Goal: Transaction & Acquisition: Obtain resource

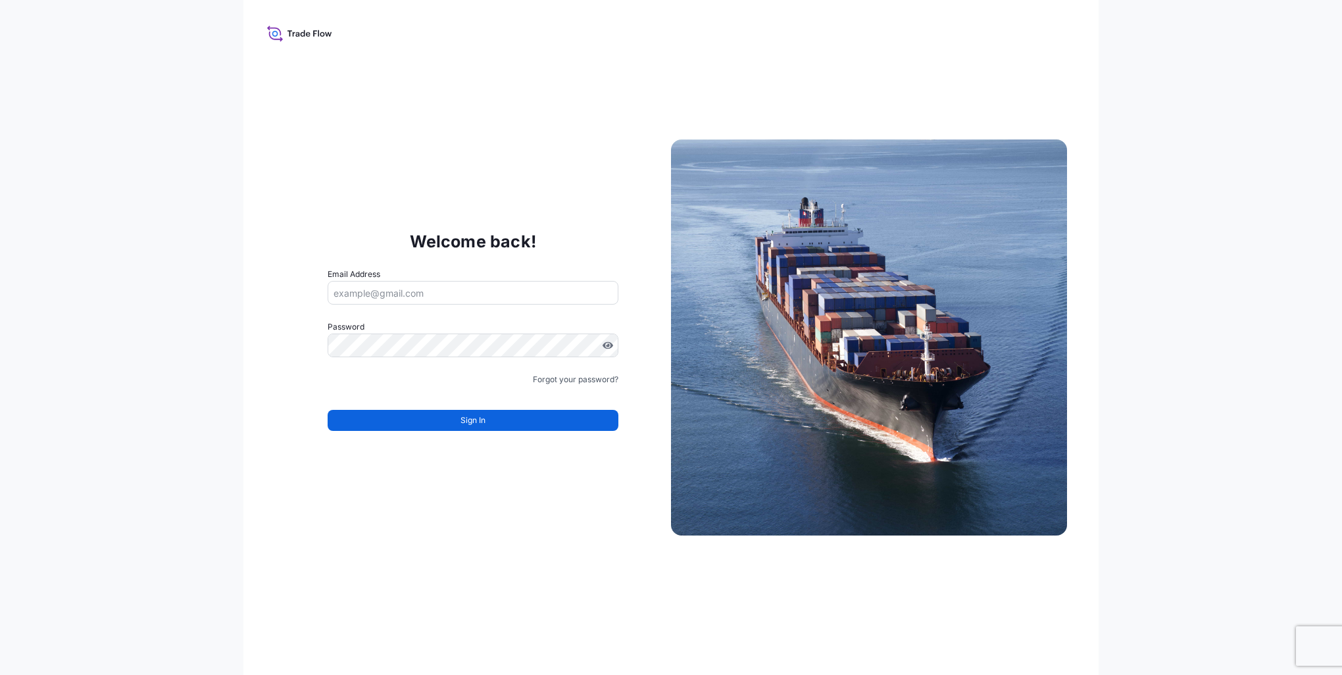
click at [449, 295] on input "Email Address" at bounding box center [473, 293] width 291 height 24
type input "[EMAIL_ADDRESS][DOMAIN_NAME]"
click at [489, 424] on button "Sign In" at bounding box center [473, 420] width 291 height 21
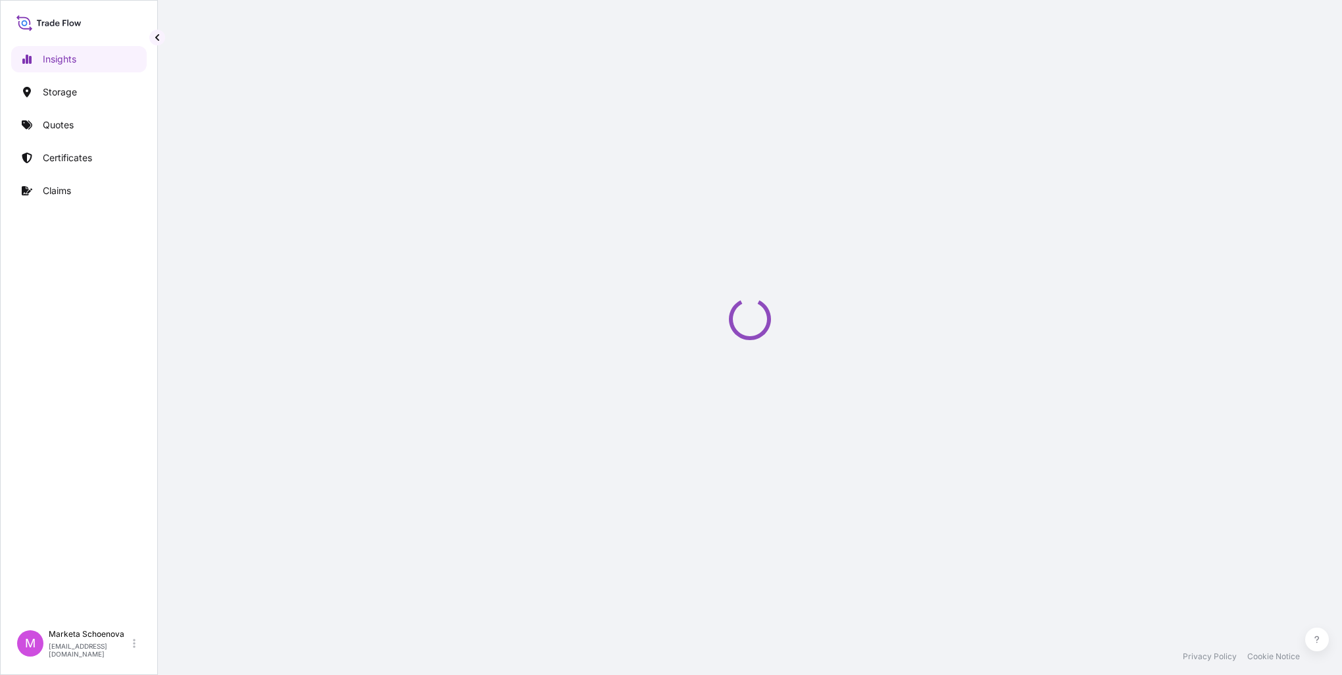
select select "2025"
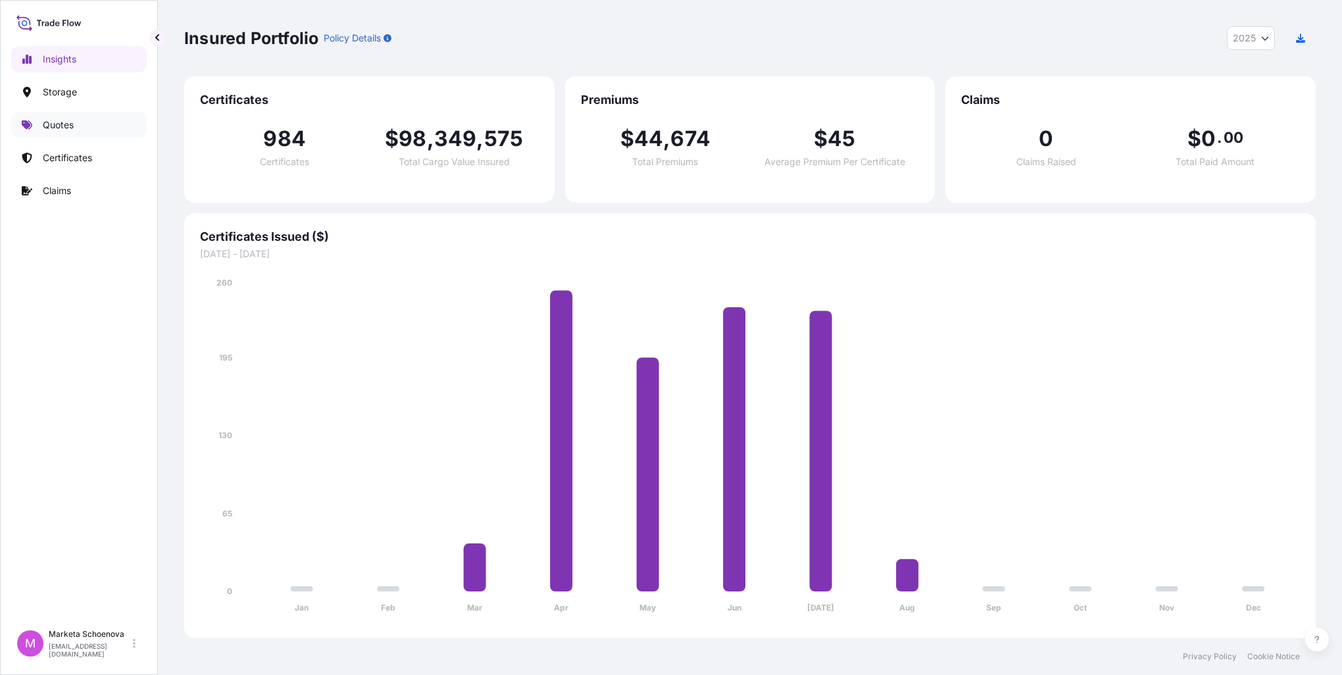
click at [61, 130] on p "Quotes" at bounding box center [58, 124] width 31 height 13
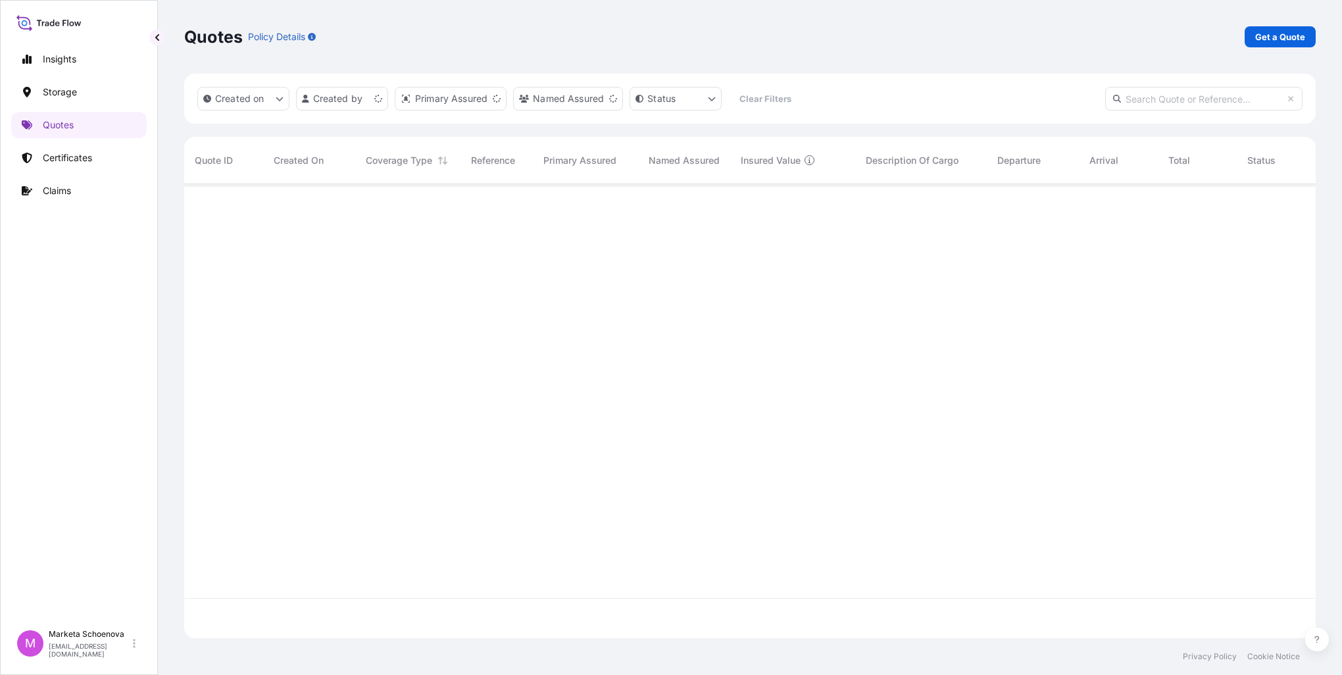
scroll to position [451, 1121]
click at [1262, 34] on p "Get a Quote" at bounding box center [1280, 36] width 50 height 13
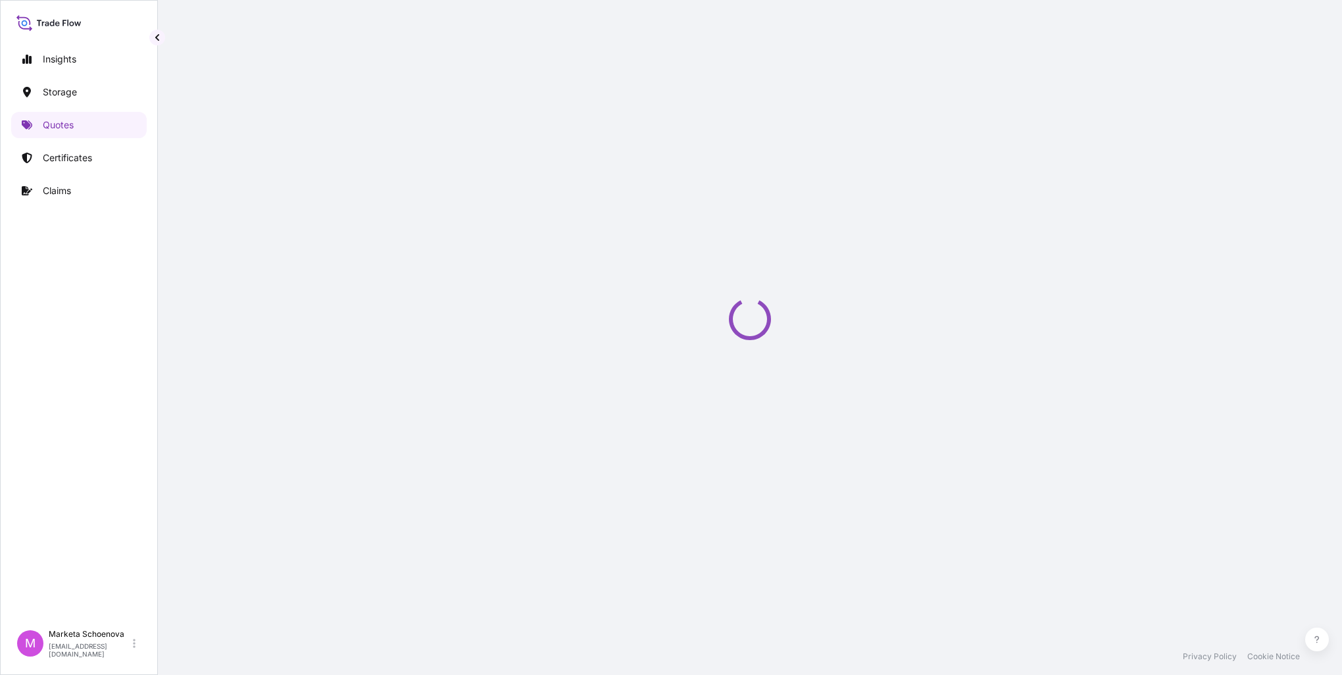
select select "Water"
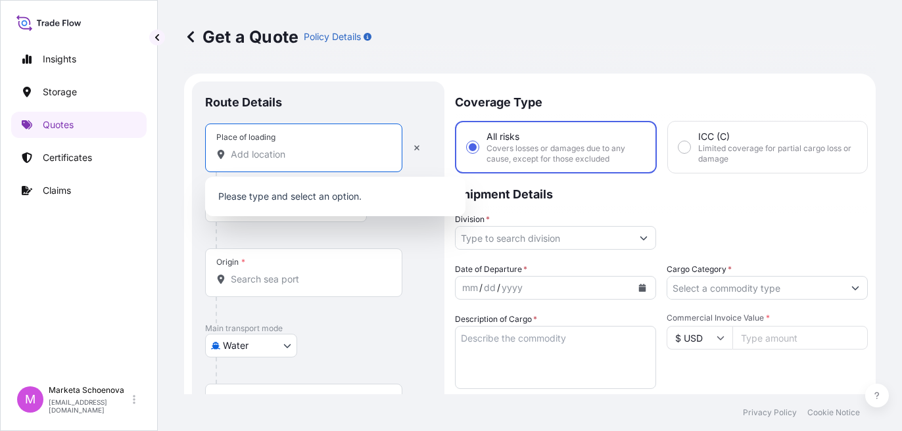
click at [271, 157] on input "Place of loading" at bounding box center [308, 154] width 155 height 13
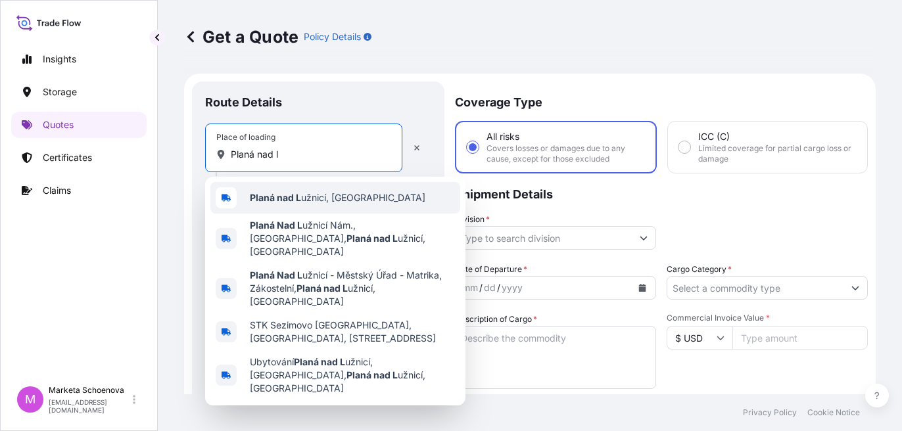
click at [336, 198] on span "Planá nad L užnicí, Czechia" at bounding box center [338, 197] width 176 height 13
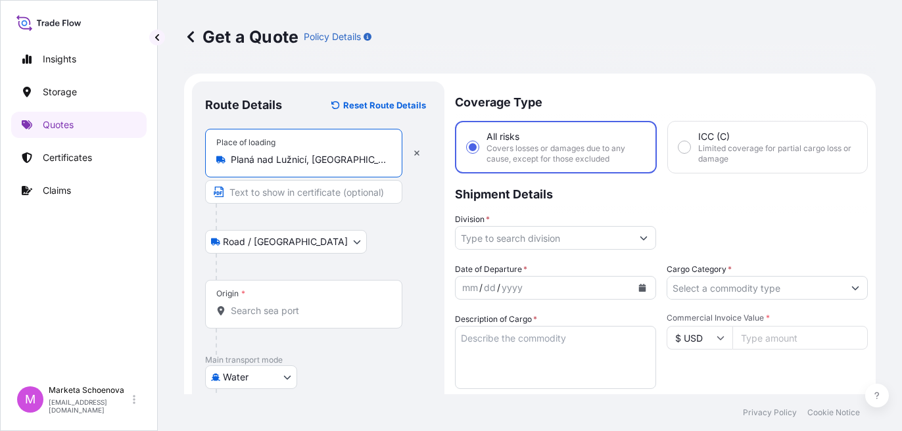
type input "Planá nad Lužnicí, Czechia"
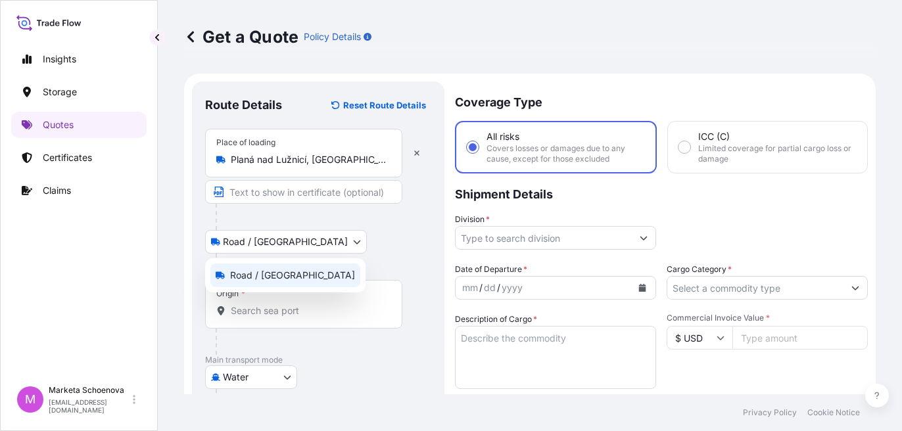
click at [271, 241] on body "5 options available. Insights Storage Quotes Certificates Claims M Marketa Scho…" at bounding box center [451, 215] width 902 height 431
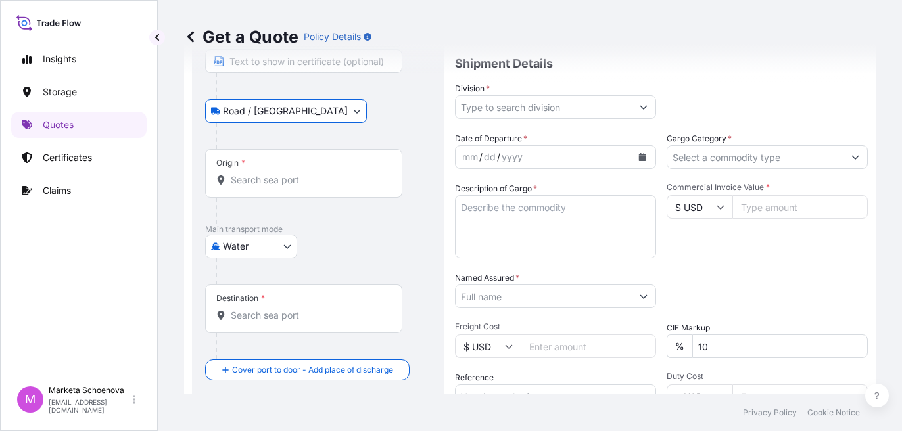
scroll to position [132, 0]
click at [250, 173] on input "Origin *" at bounding box center [308, 179] width 155 height 13
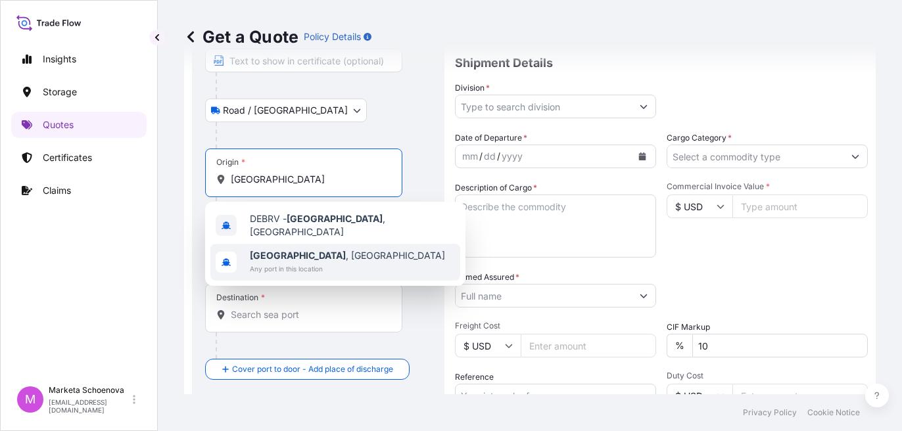
click at [329, 251] on span "Bremerhaven , Germany" at bounding box center [347, 255] width 195 height 13
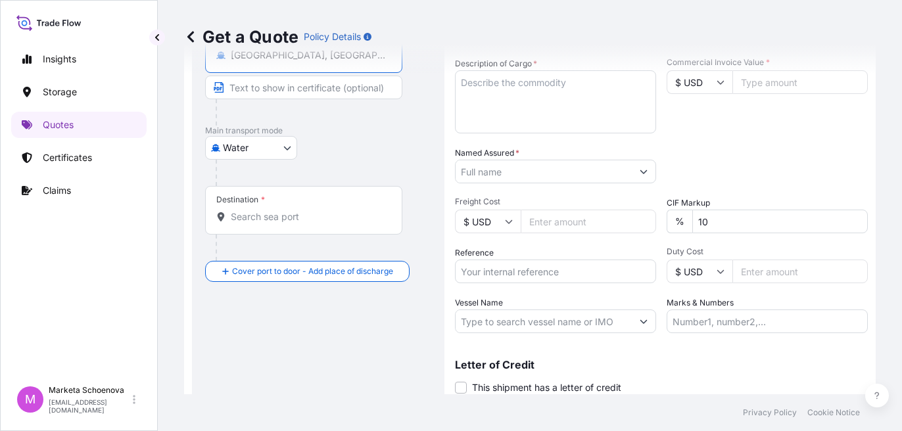
scroll to position [263, 0]
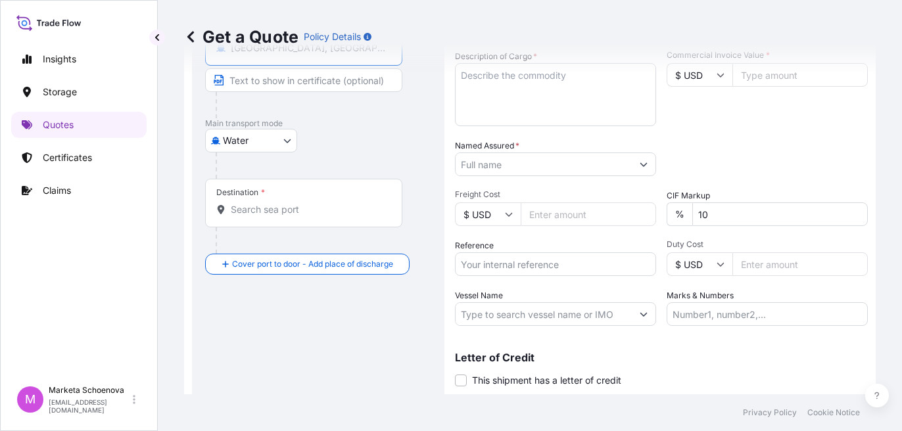
type input "Bremerhaven, Germany"
click at [278, 216] on div "Destination *" at bounding box center [303, 203] width 197 height 49
click at [278, 216] on input "Destination *" at bounding box center [308, 209] width 155 height 13
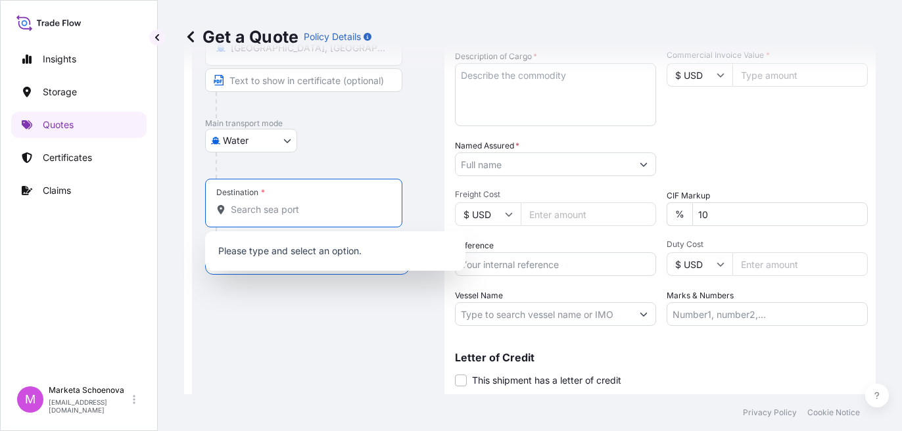
type input "H"
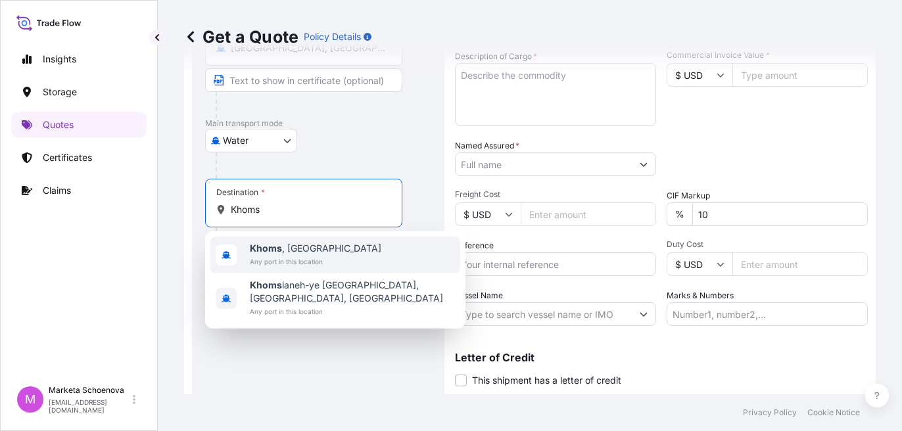
click at [287, 260] on span "Any port in this location" at bounding box center [316, 261] width 132 height 13
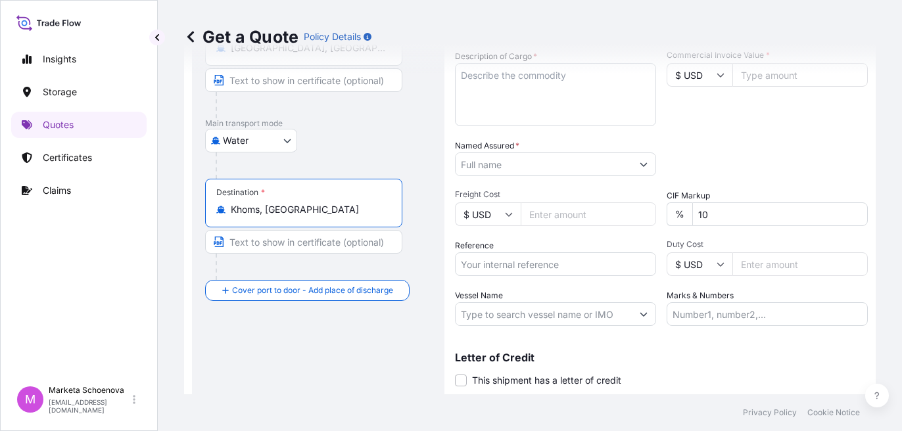
type input "Khoms, Libya"
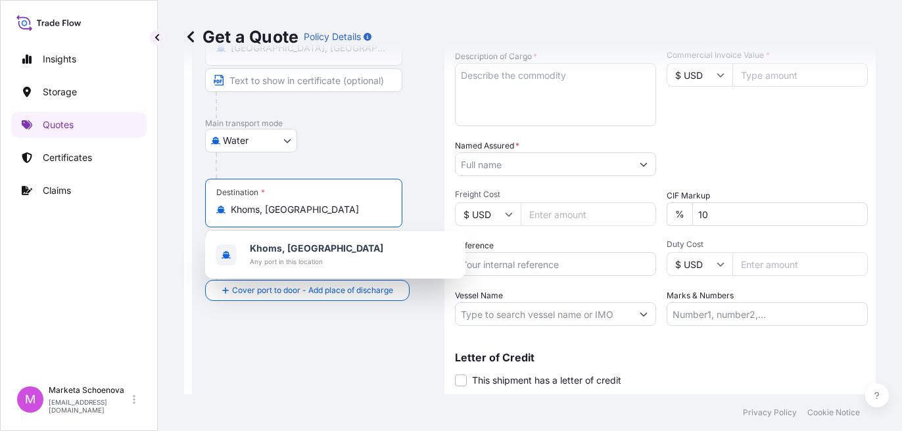
click at [375, 141] on div "Water Air Water Inland" at bounding box center [318, 141] width 226 height 24
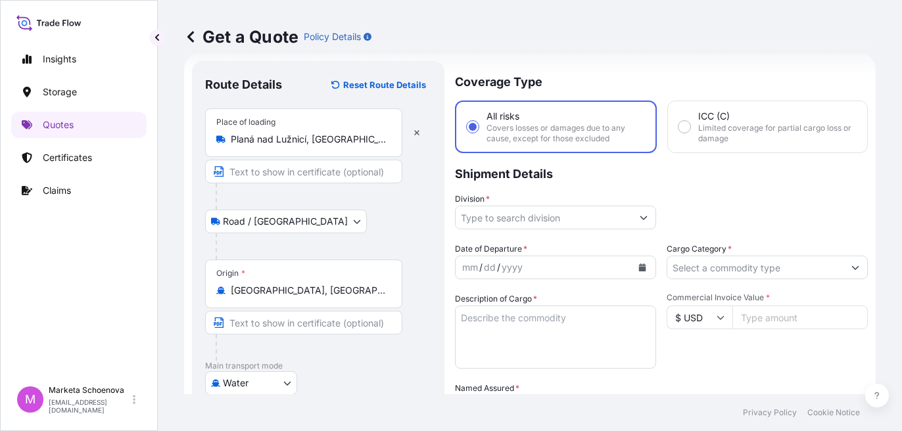
scroll to position [0, 0]
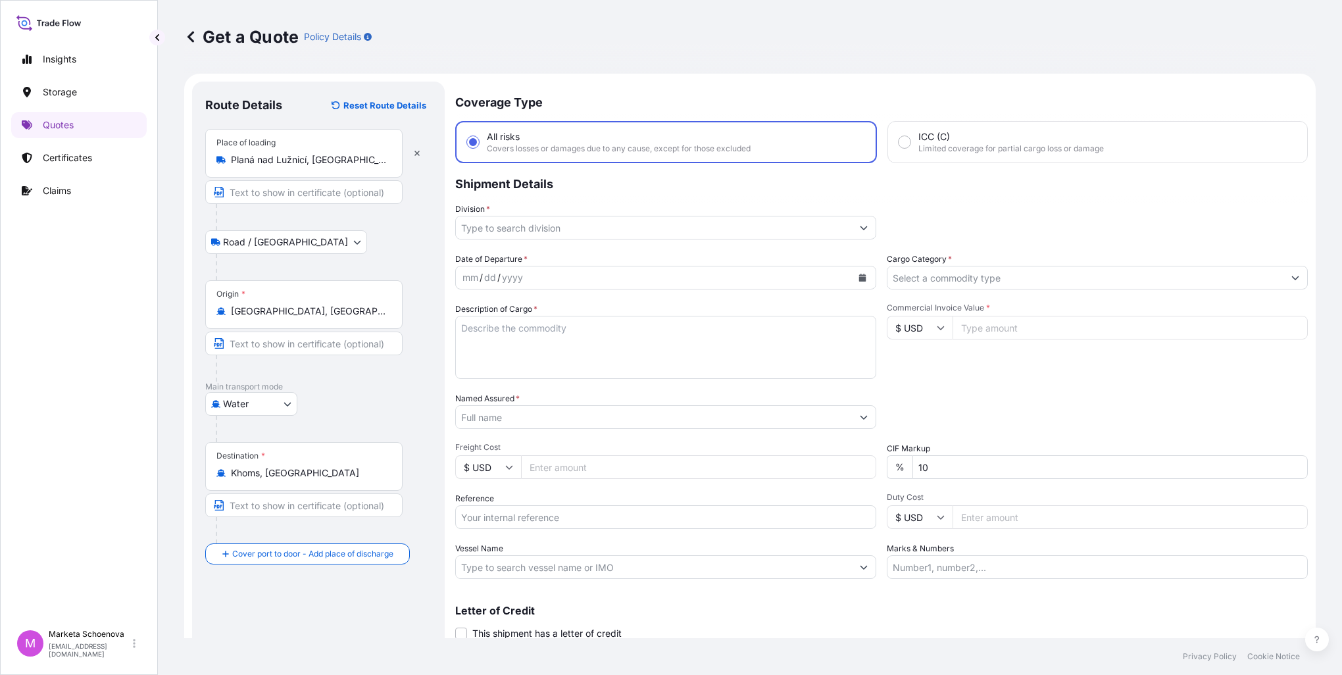
click at [529, 231] on input "Division *" at bounding box center [654, 228] width 396 height 24
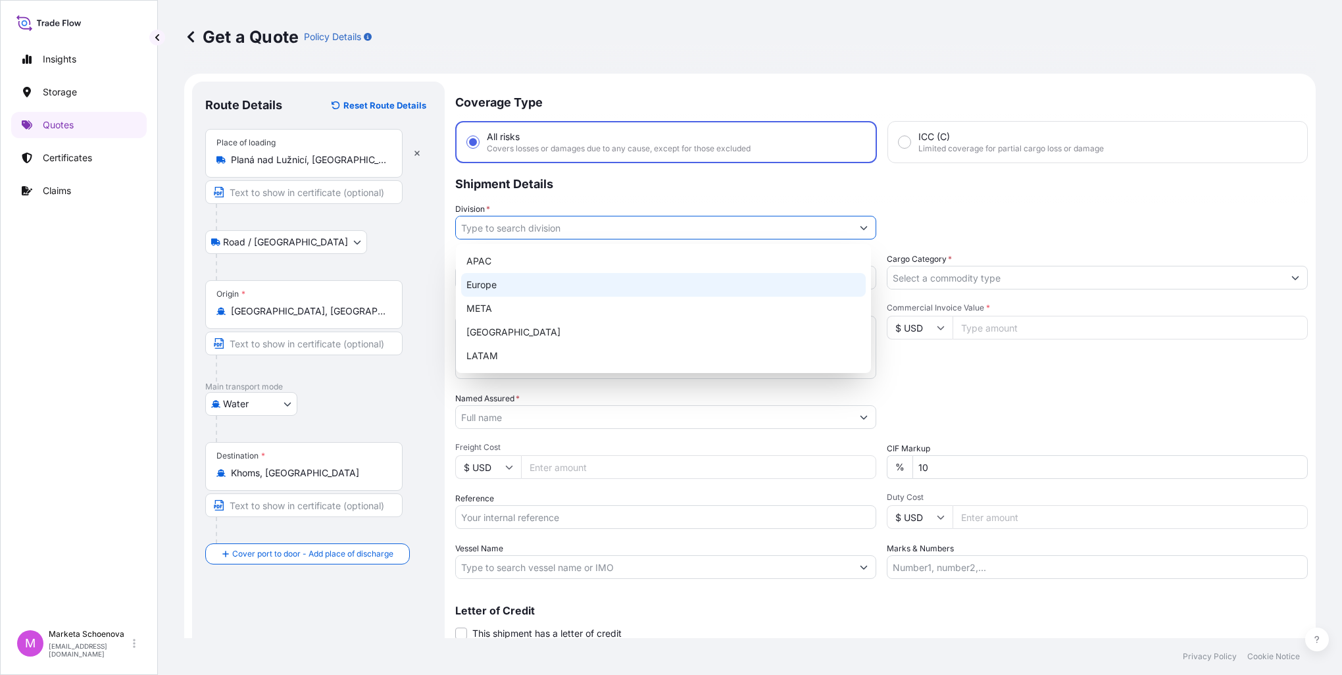
click at [501, 286] on div "Europe" at bounding box center [663, 285] width 404 height 24
type input "Europe"
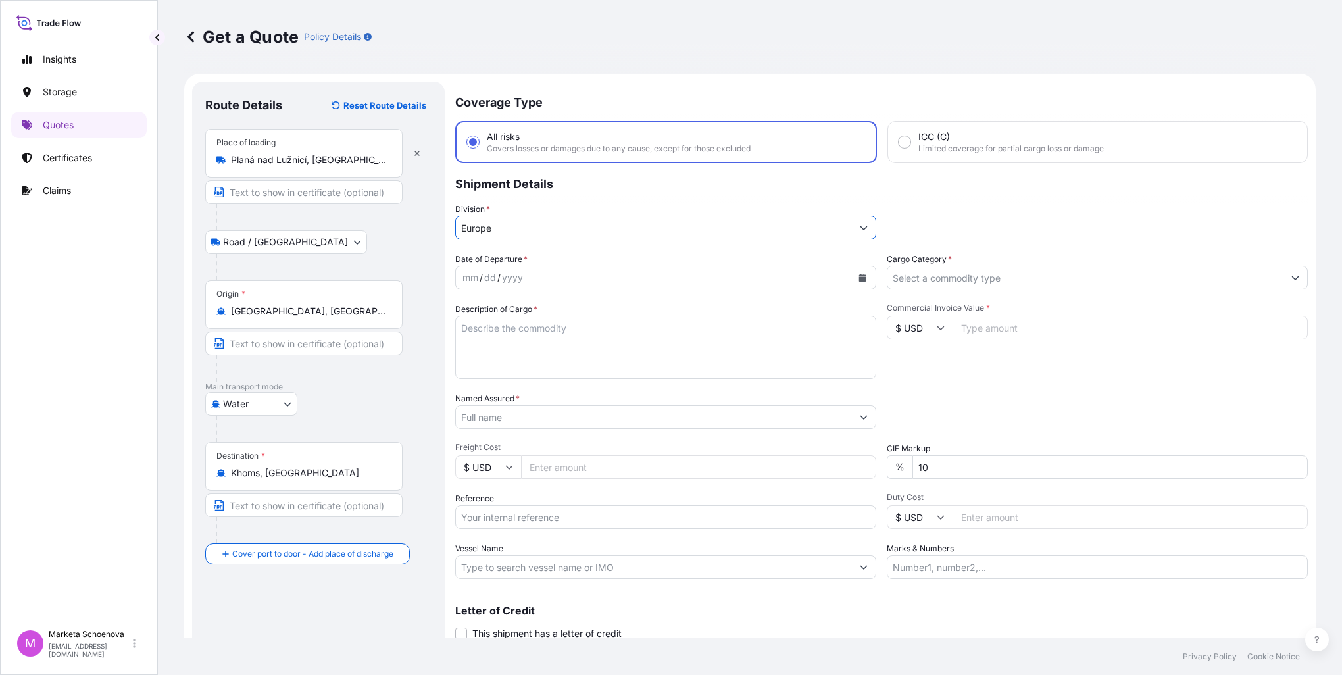
click at [859, 278] on icon "Calendar" at bounding box center [862, 278] width 7 height 8
click at [629, 414] on div "16" at bounding box center [628, 413] width 24 height 24
click at [920, 280] on input "Cargo Category *" at bounding box center [1085, 278] width 396 height 24
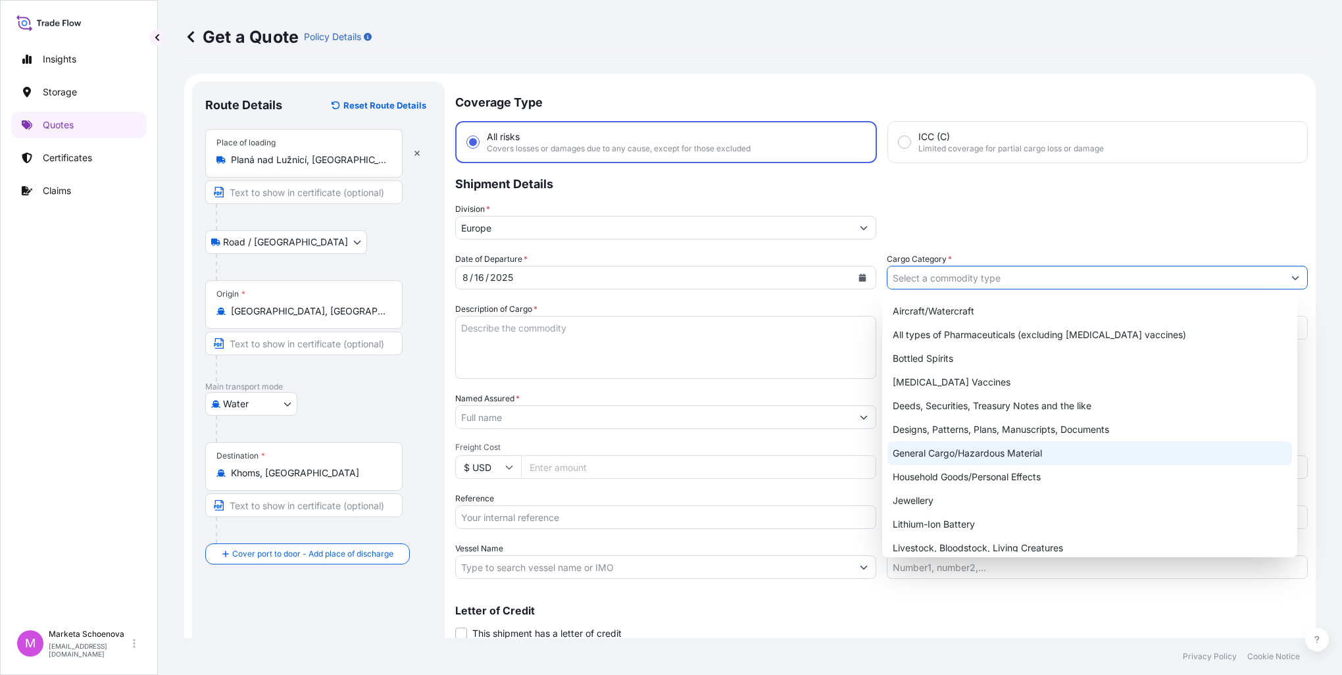
click at [1004, 451] on div "General Cargo/Hazardous Material" at bounding box center [1089, 453] width 404 height 24
type input "General Cargo/Hazardous Material"
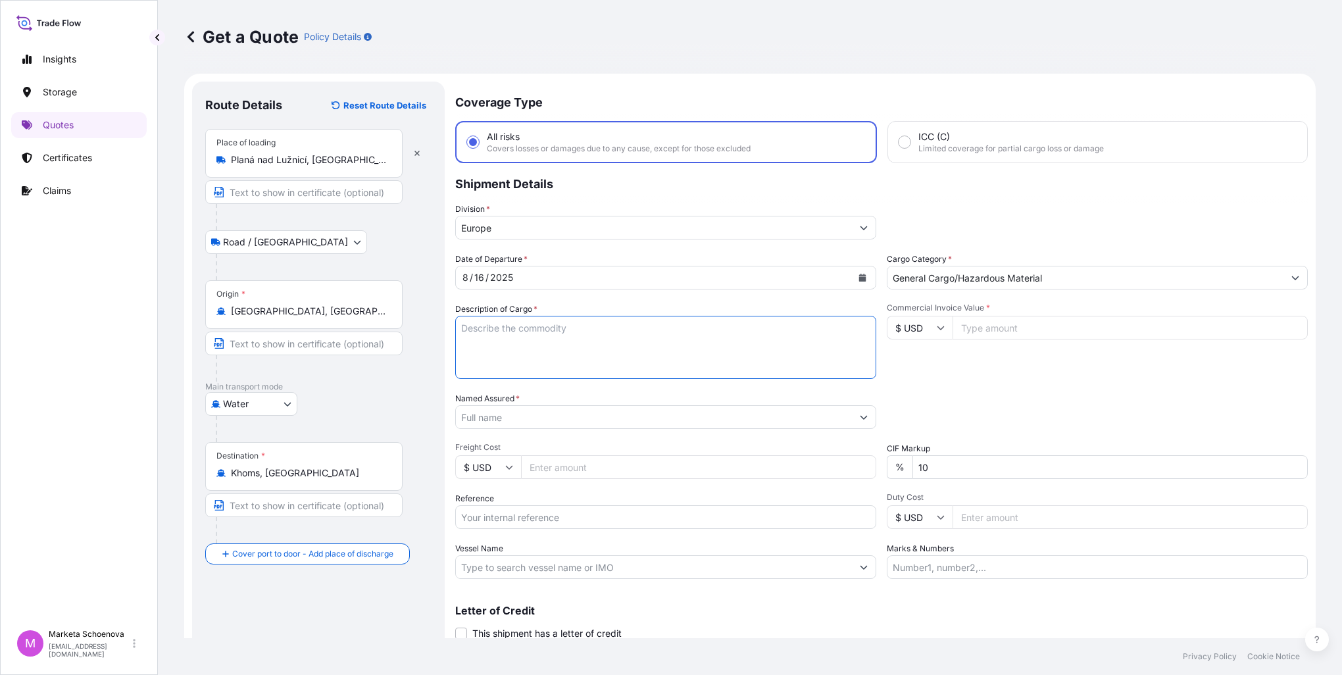
click at [537, 335] on textarea "Description of Cargo *" at bounding box center [665, 347] width 421 height 63
type textarea "Pet food"
click at [1023, 320] on input "Commercial Invoice Value *" at bounding box center [1129, 328] width 355 height 24
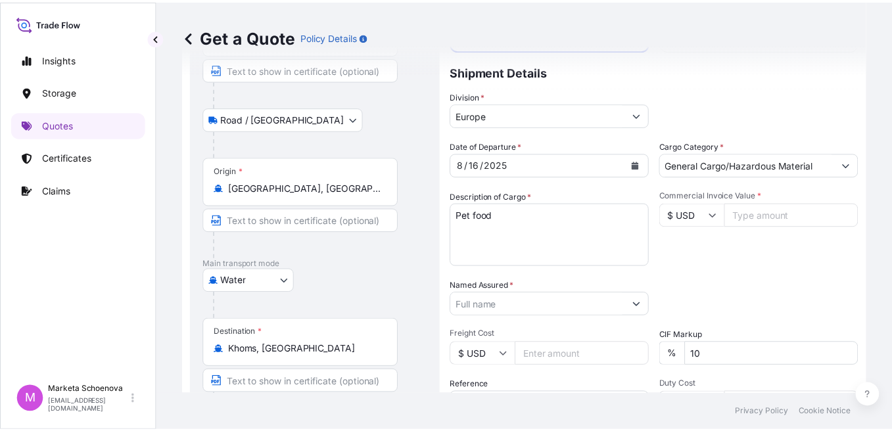
scroll to position [132, 0]
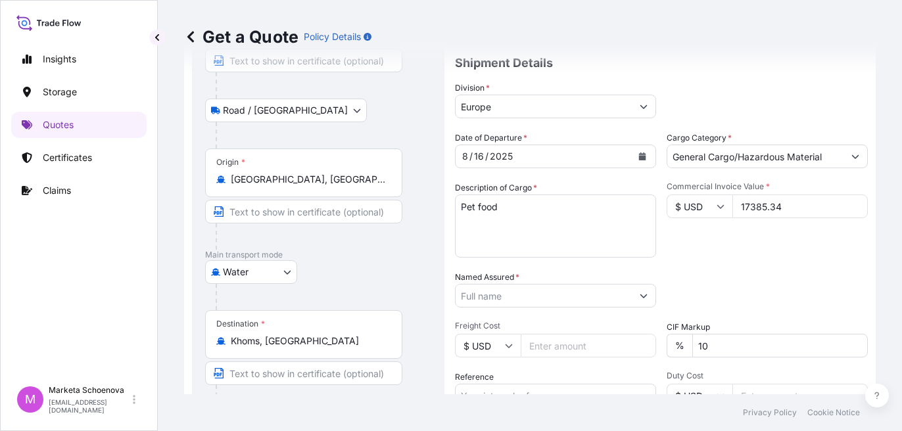
type input "17385.34"
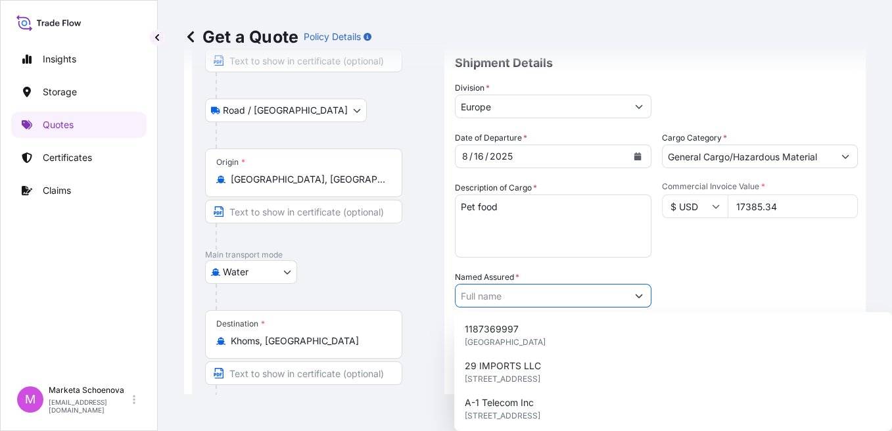
click at [558, 296] on input "Named Assured *" at bounding box center [542, 296] width 172 height 24
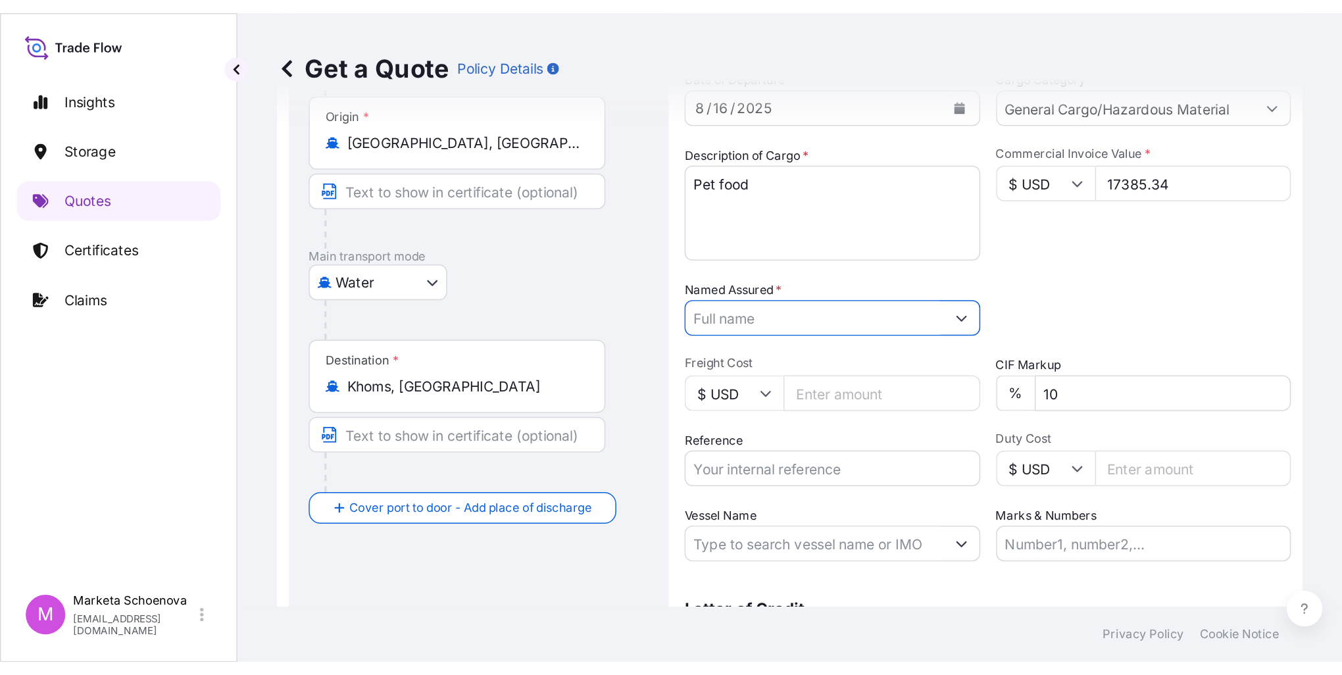
scroll to position [263, 0]
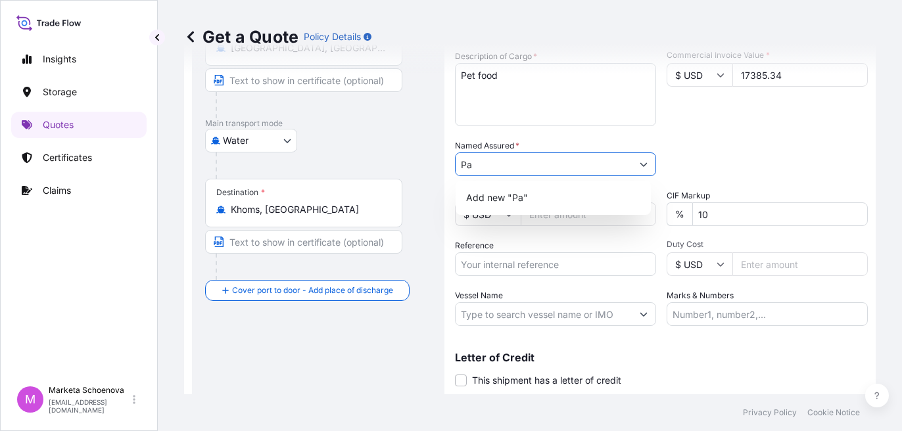
type input "P"
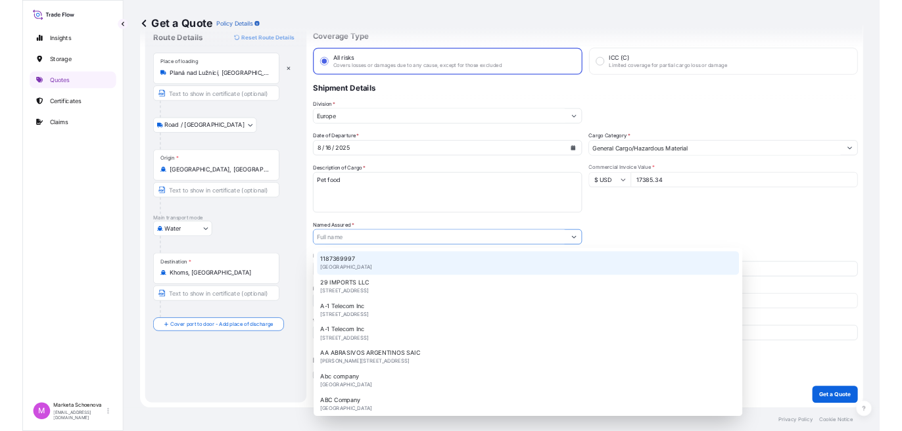
scroll to position [45, 0]
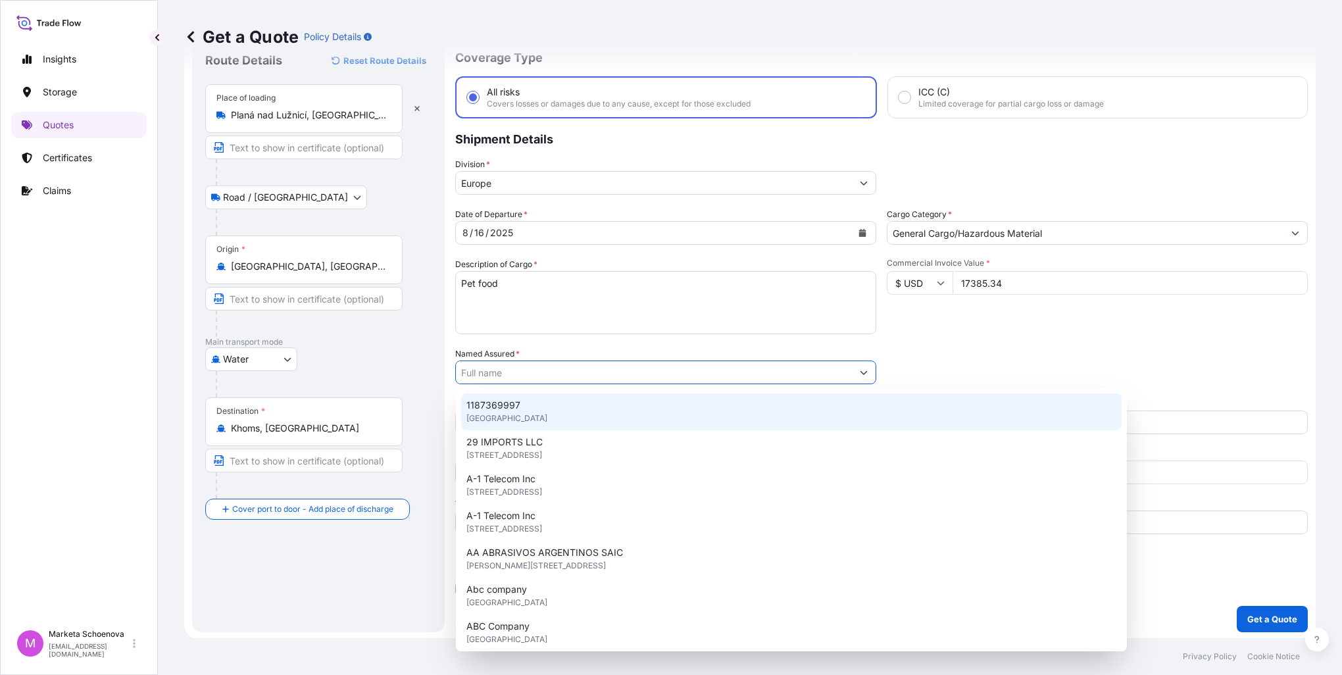
paste input "Partner in Pet Food CZ s.r.o."
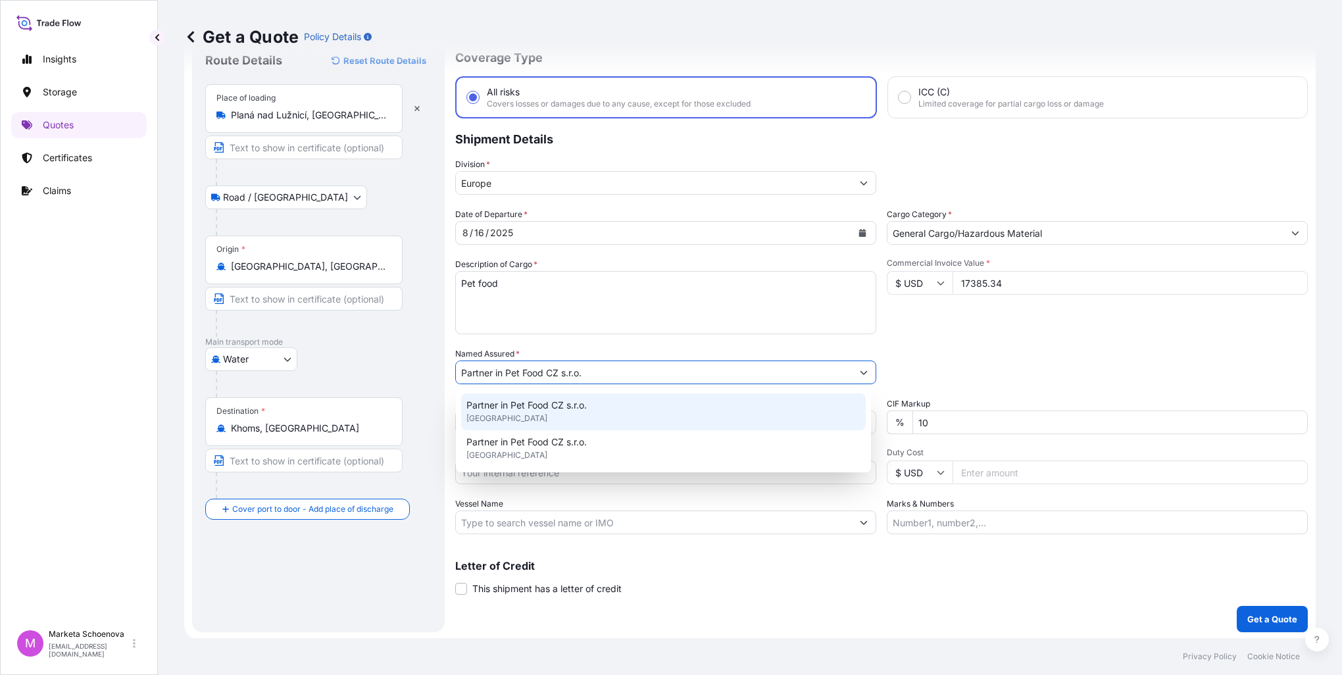
type input "Partner in Pet Food CZ s.r.o."
click at [951, 338] on div "Date of Departure * 8 / 16 / 2025 Cargo Category * General Cargo/Hazardous Mate…" at bounding box center [881, 371] width 852 height 326
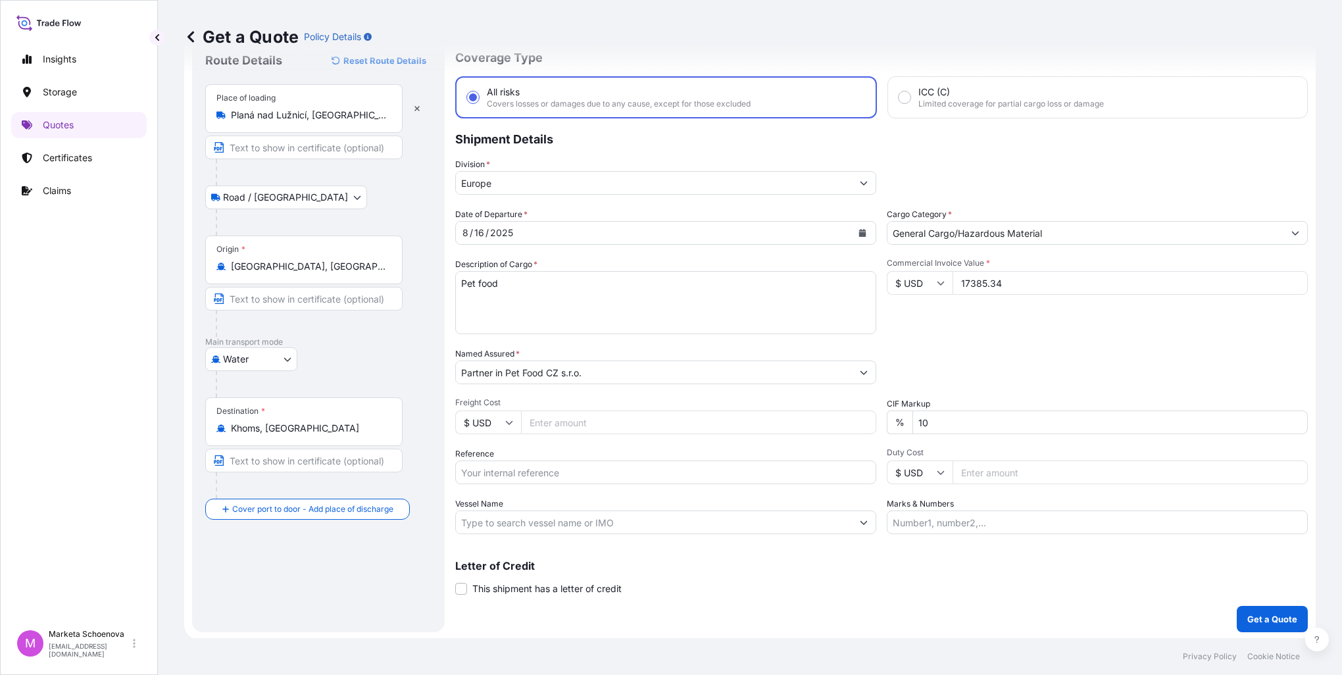
click at [558, 420] on input "Freight Cost" at bounding box center [698, 422] width 355 height 24
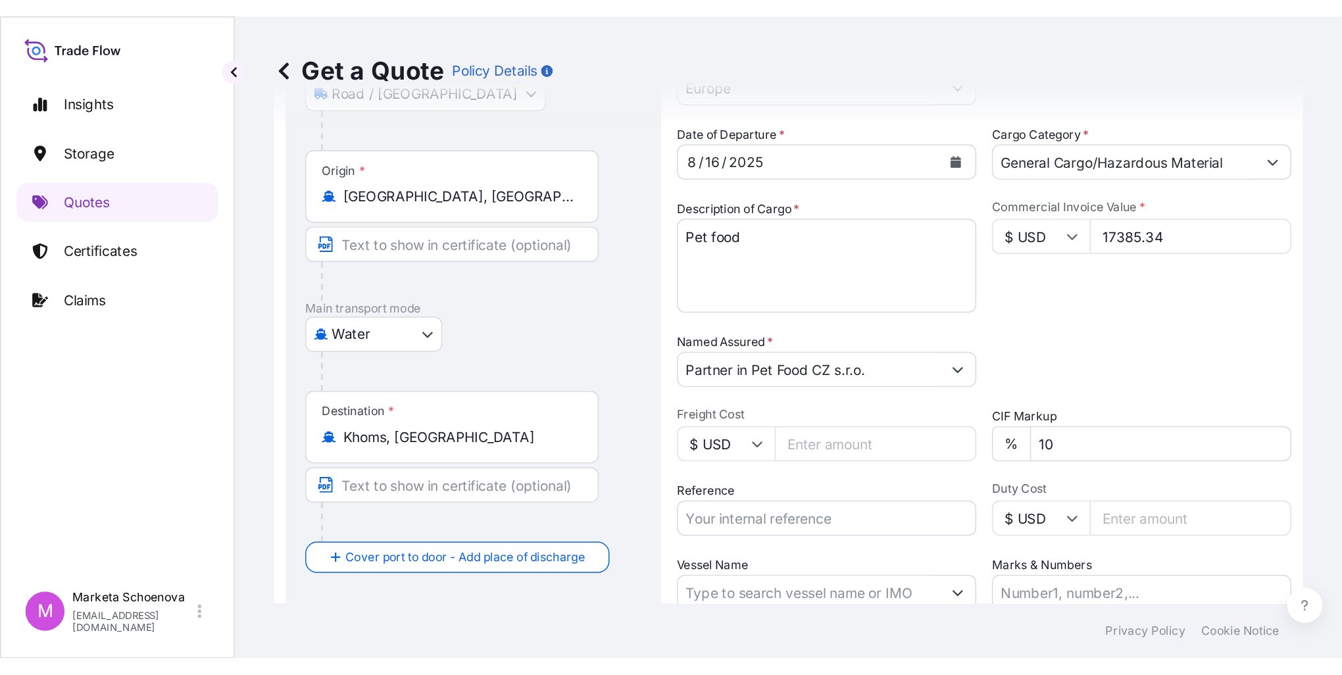
scroll to position [299, 0]
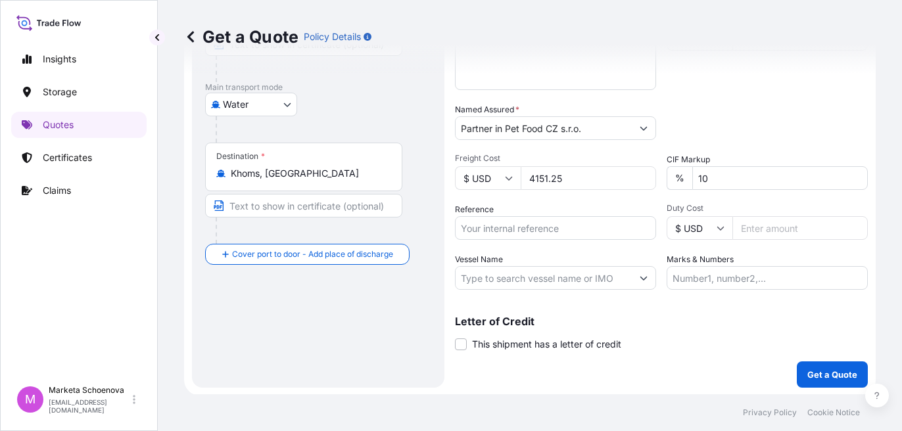
type input "4151.25"
click at [584, 230] on input "Reference" at bounding box center [555, 228] width 201 height 24
paste input "25SEAMG5080"
type input "25SEAMG5080"
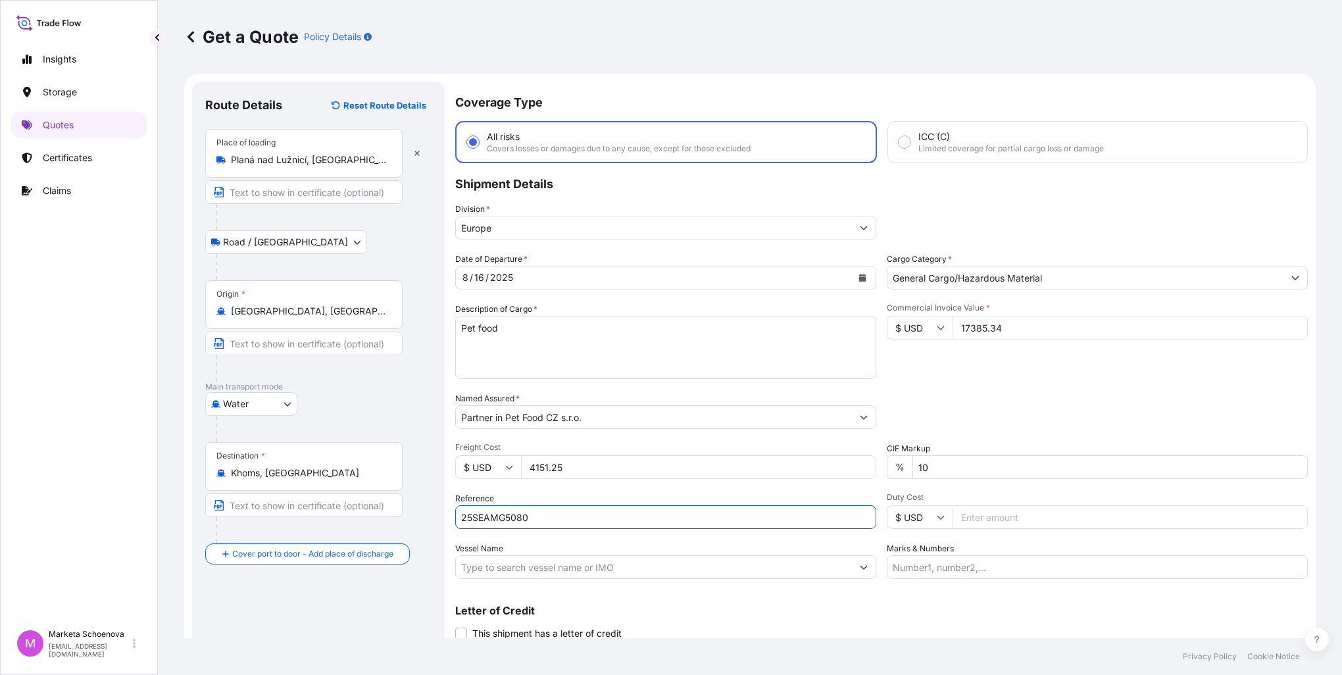
scroll to position [45, 0]
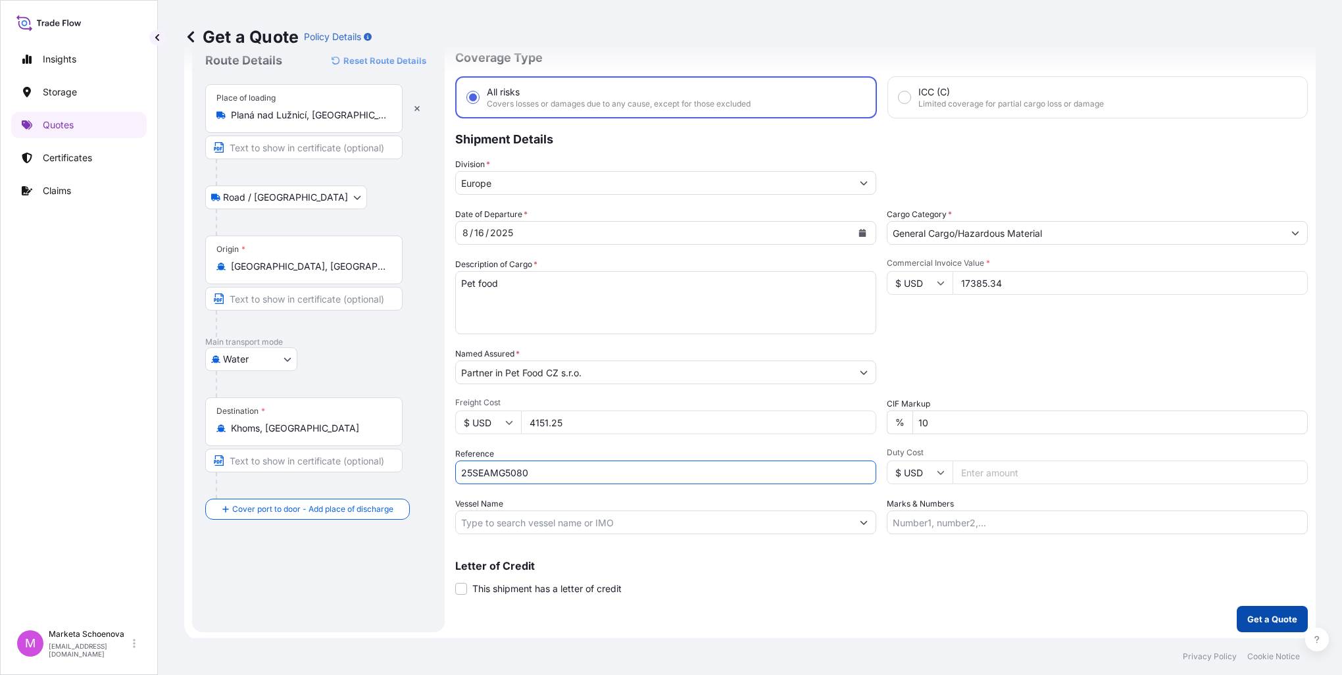
click at [1251, 623] on button "Get a Quote" at bounding box center [1271, 619] width 71 height 26
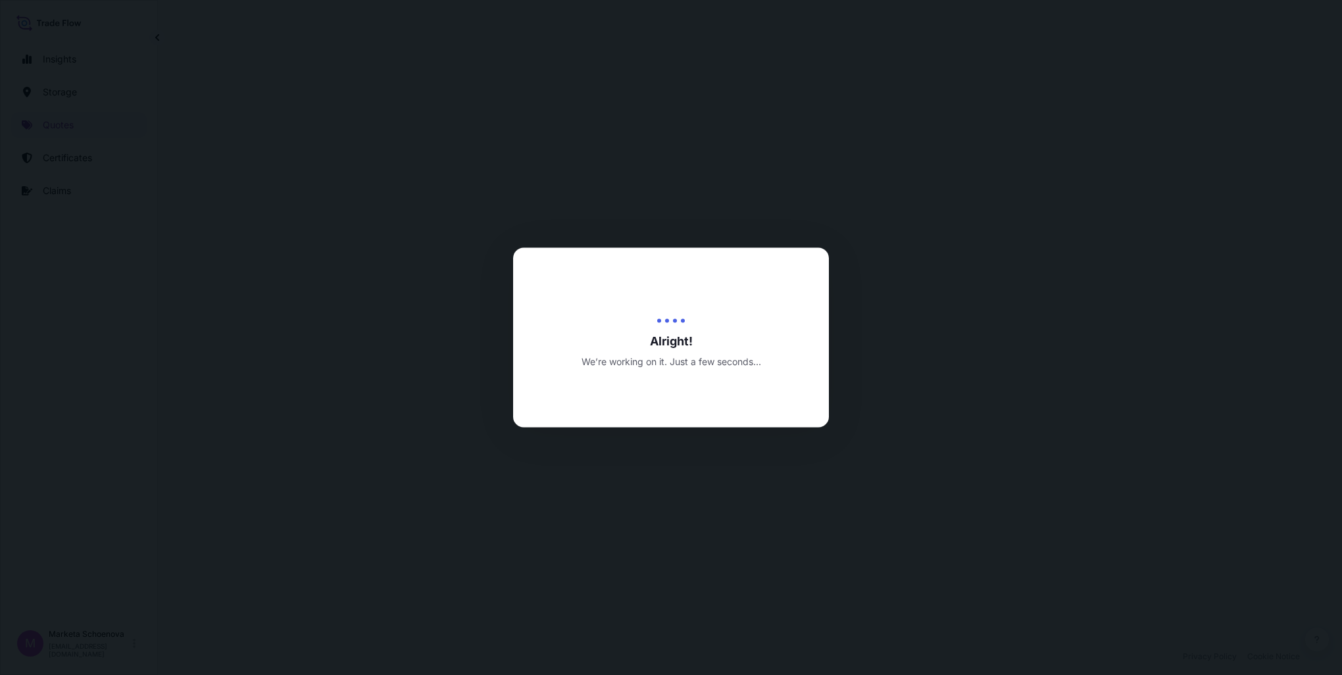
select select "Road / Inland"
select select "Water"
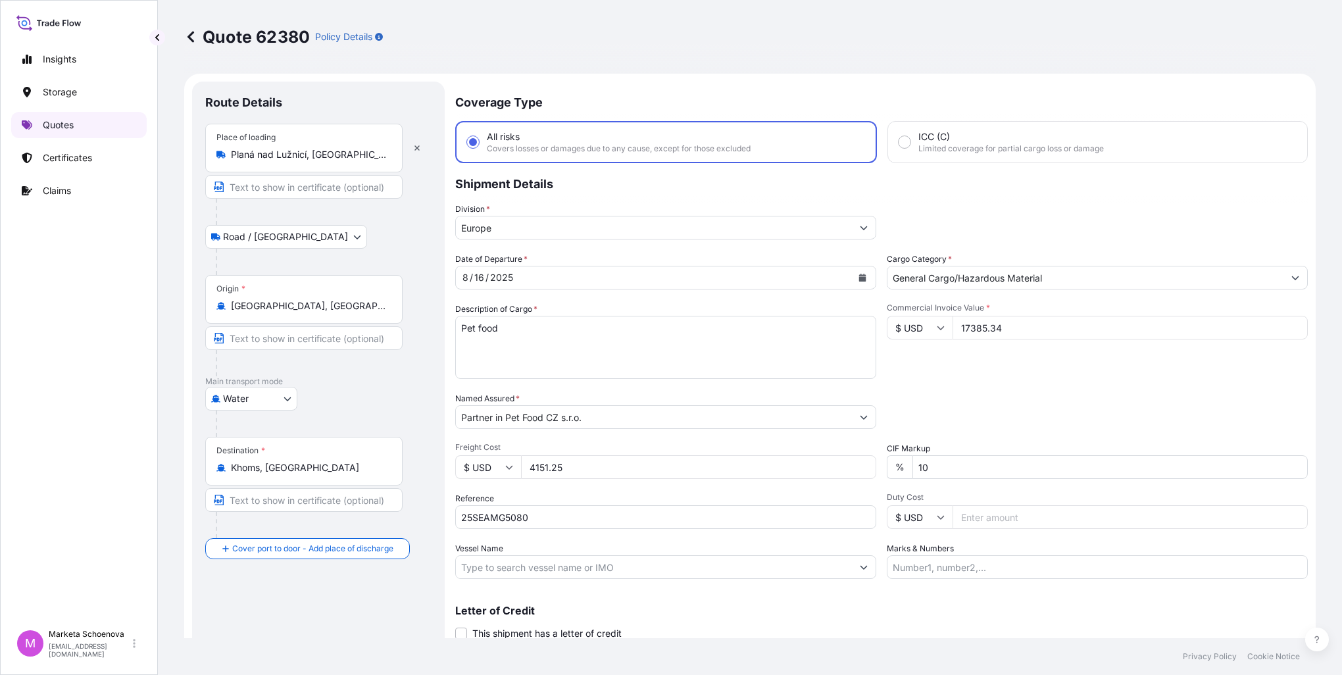
click at [96, 126] on link "Quotes" at bounding box center [78, 125] width 135 height 26
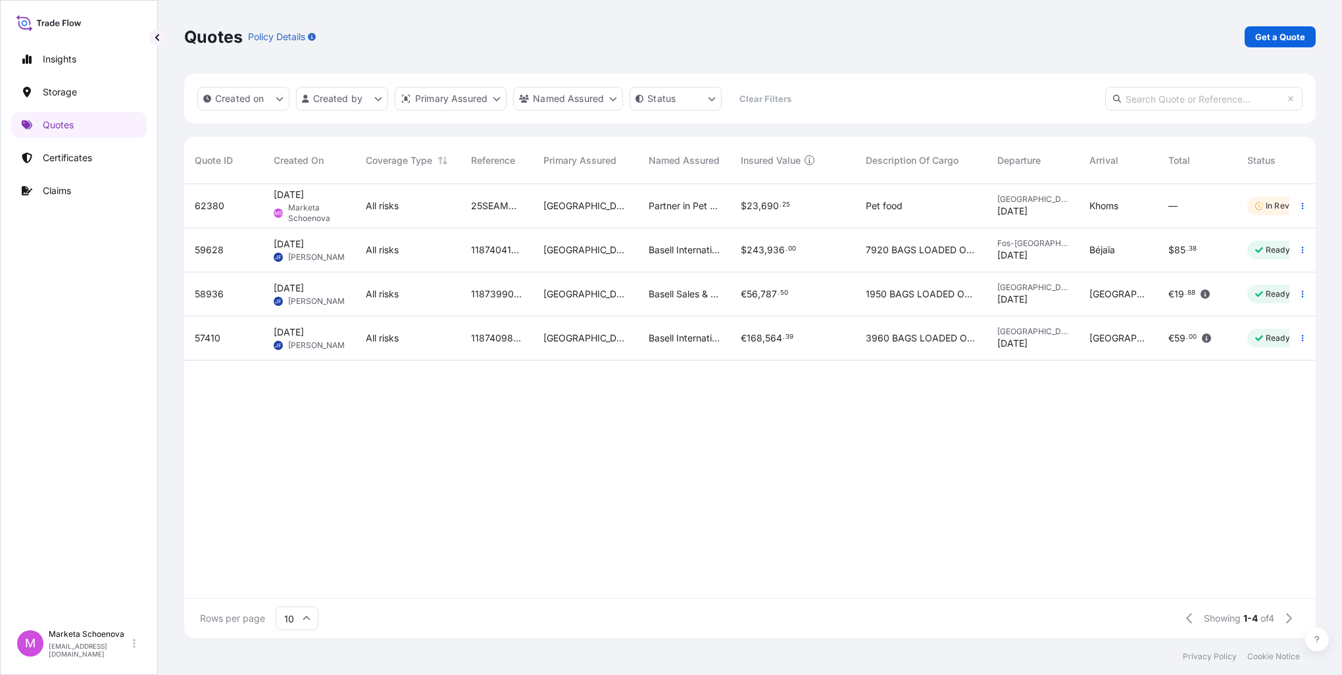
scroll to position [11, 11]
